Goal: Task Accomplishment & Management: Use online tool/utility

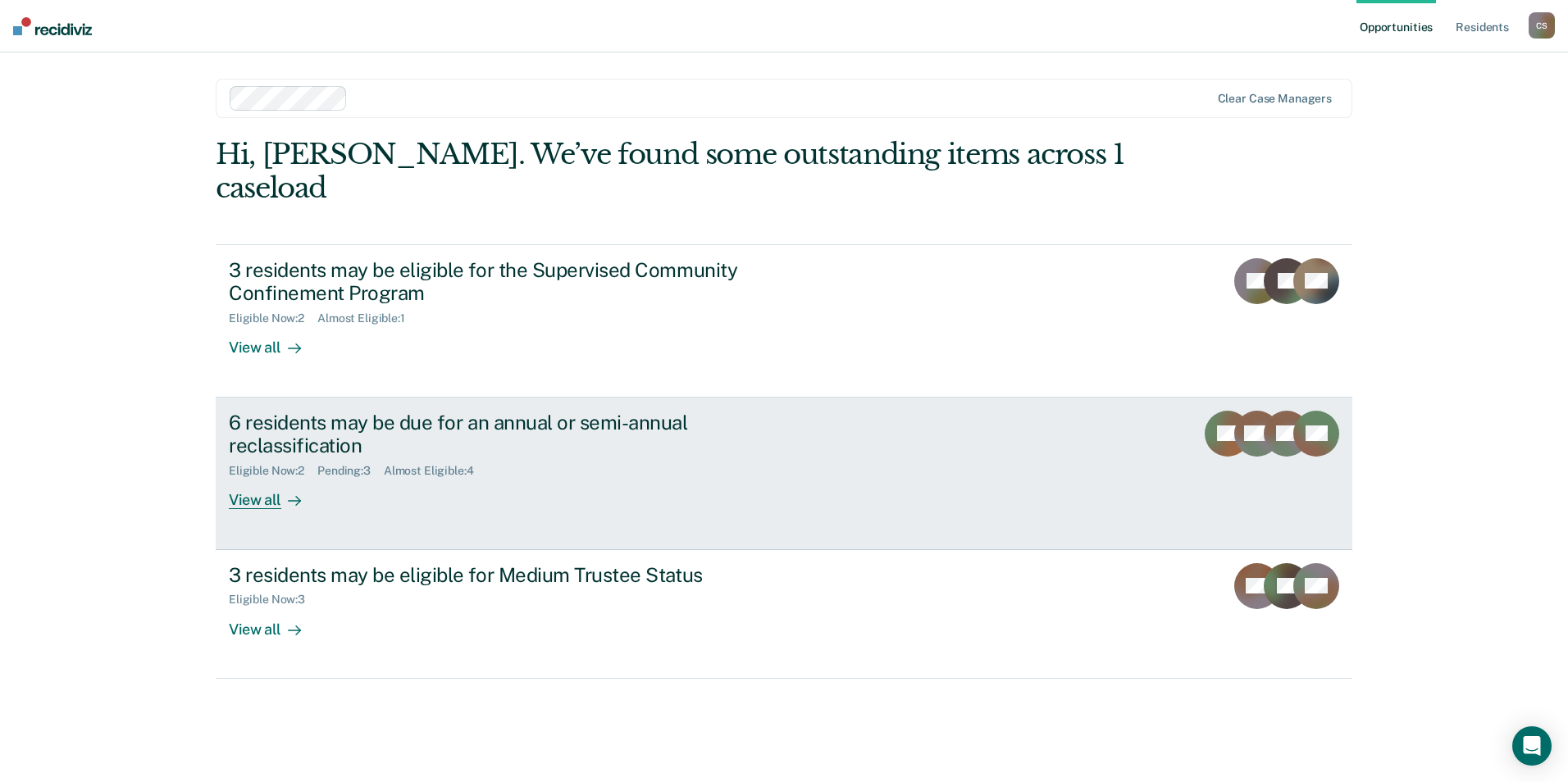
click at [284, 411] on div "6 residents may be due for an annual or semi-annual reclassification" at bounding box center [517, 435] width 576 height 47
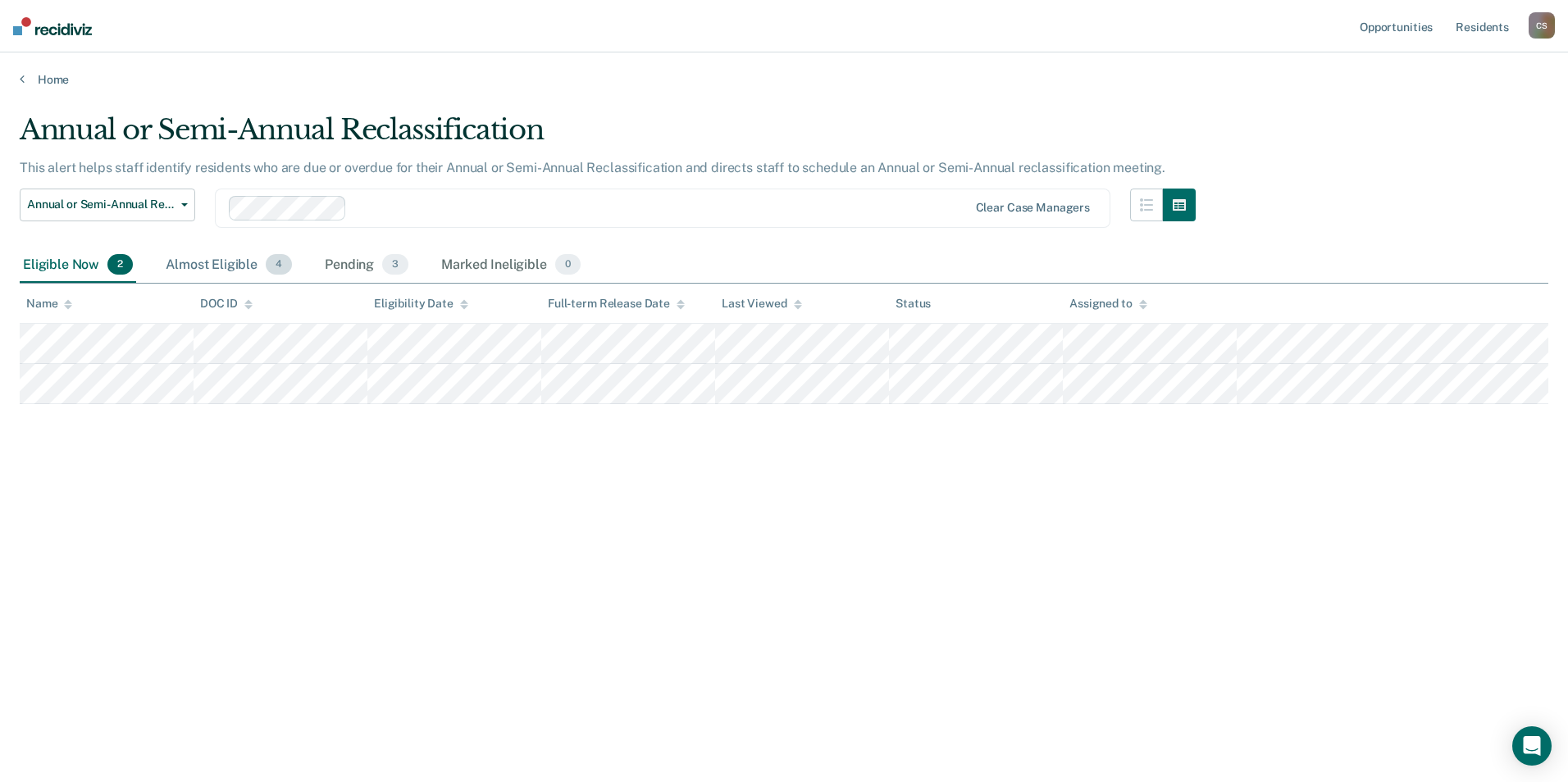
click at [231, 262] on div "Almost Eligible 4" at bounding box center [229, 265] width 133 height 36
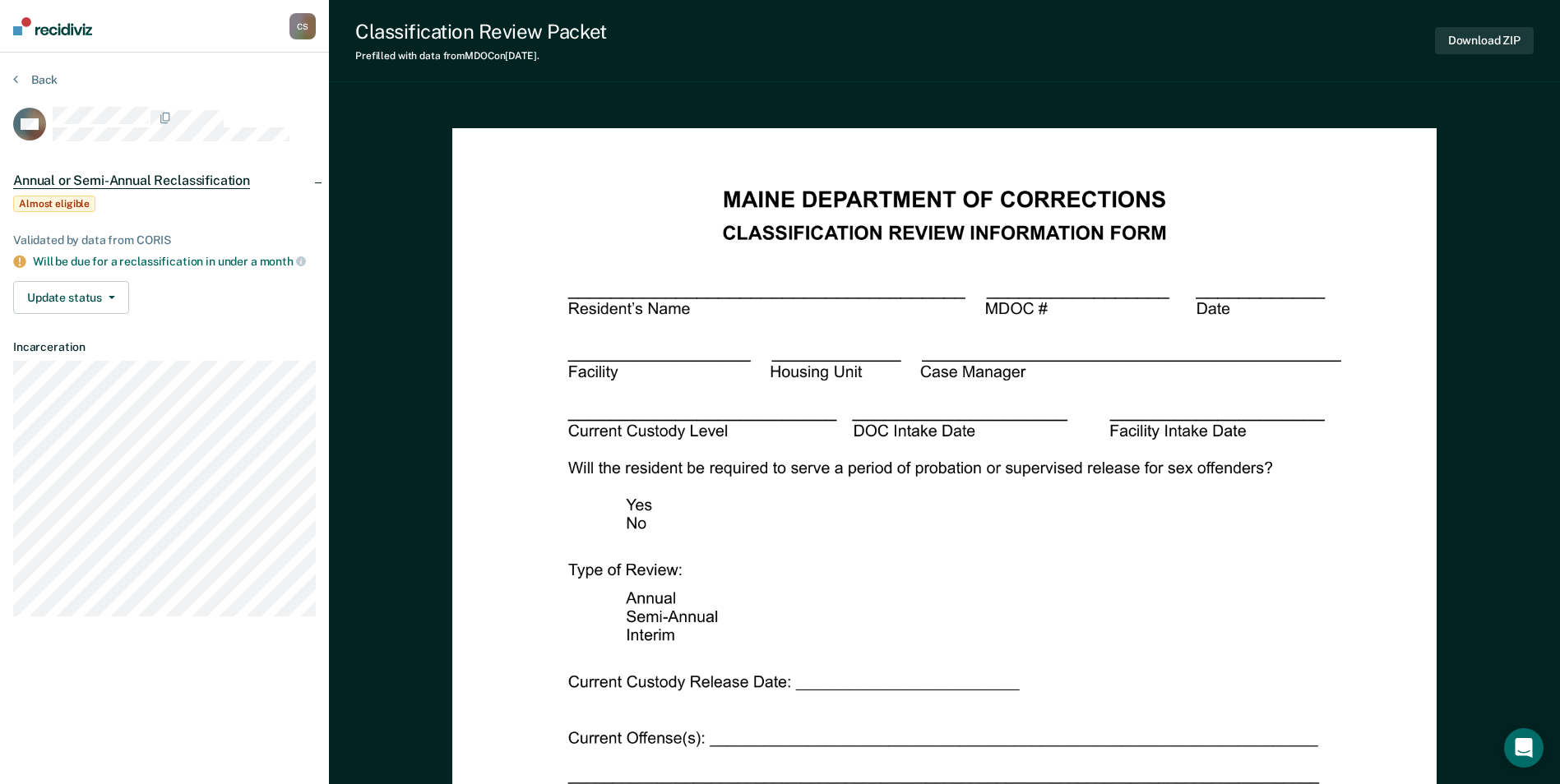
click at [1494, 24] on div "Download ZIP" at bounding box center [1485, 41] width 99 height 42
click at [1479, 42] on button "Download ZIP" at bounding box center [1485, 40] width 99 height 27
